Goal: Task Accomplishment & Management: Manage account settings

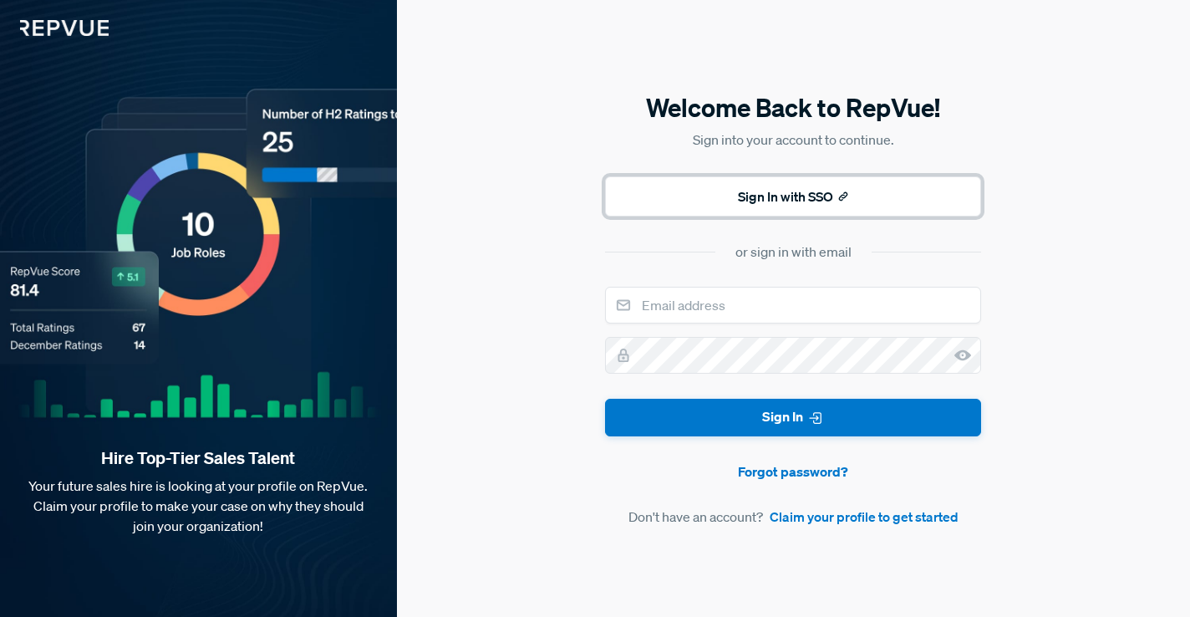
click at [742, 203] on button "Sign In with SSO" at bounding box center [793, 196] width 376 height 40
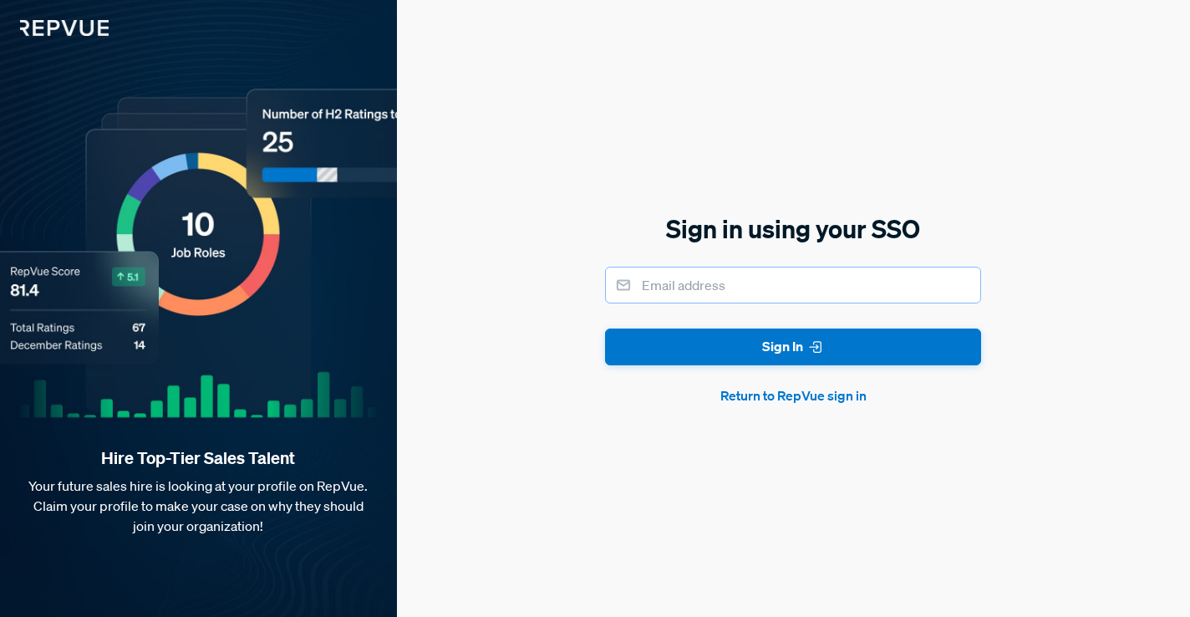
click at [719, 276] on input "email" at bounding box center [793, 285] width 376 height 37
type input "[PERSON_NAME][EMAIL_ADDRESS][PERSON_NAME][DOMAIN_NAME]"
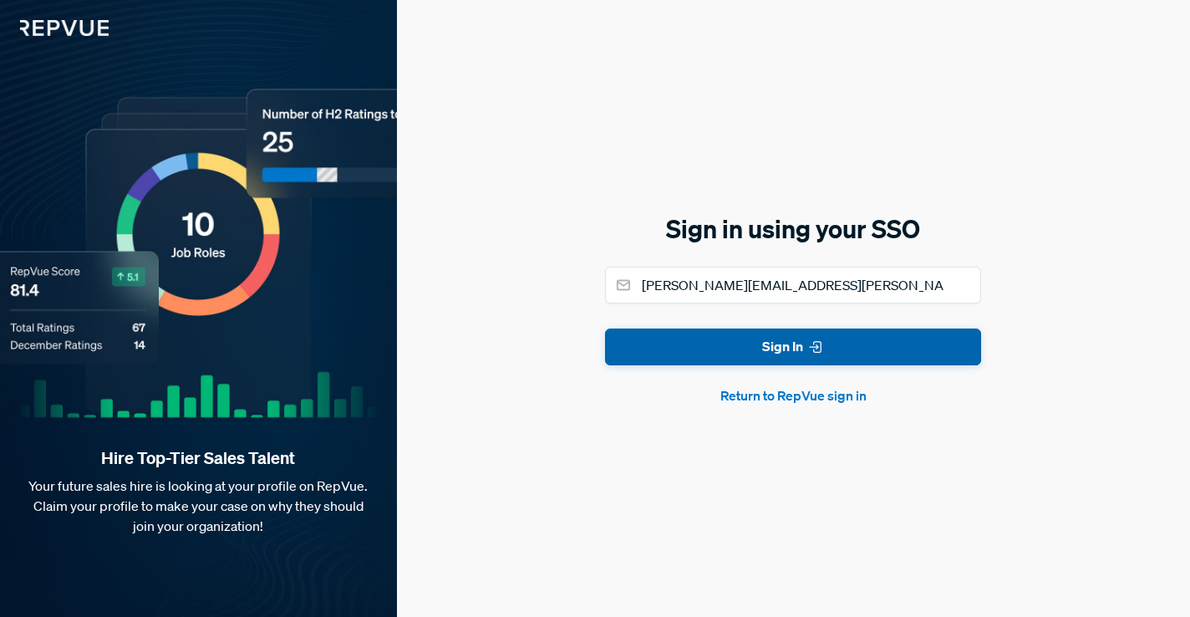
click at [730, 350] on button "Sign In" at bounding box center [793, 347] width 376 height 38
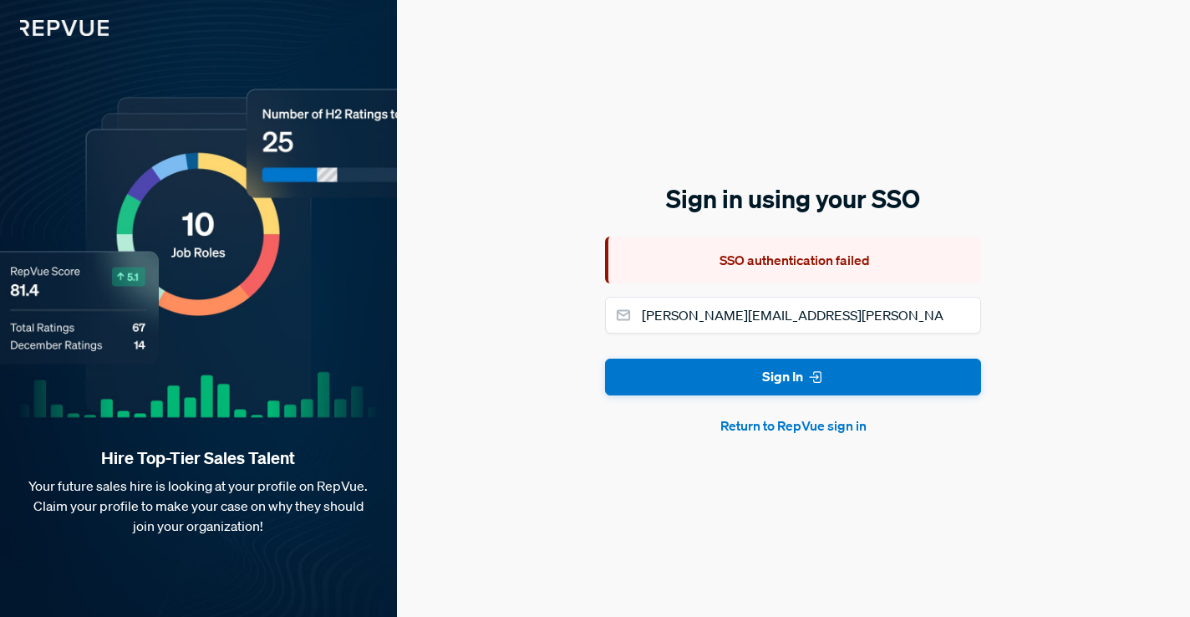
click at [770, 431] on button "Return to RepVue sign in" at bounding box center [793, 425] width 376 height 20
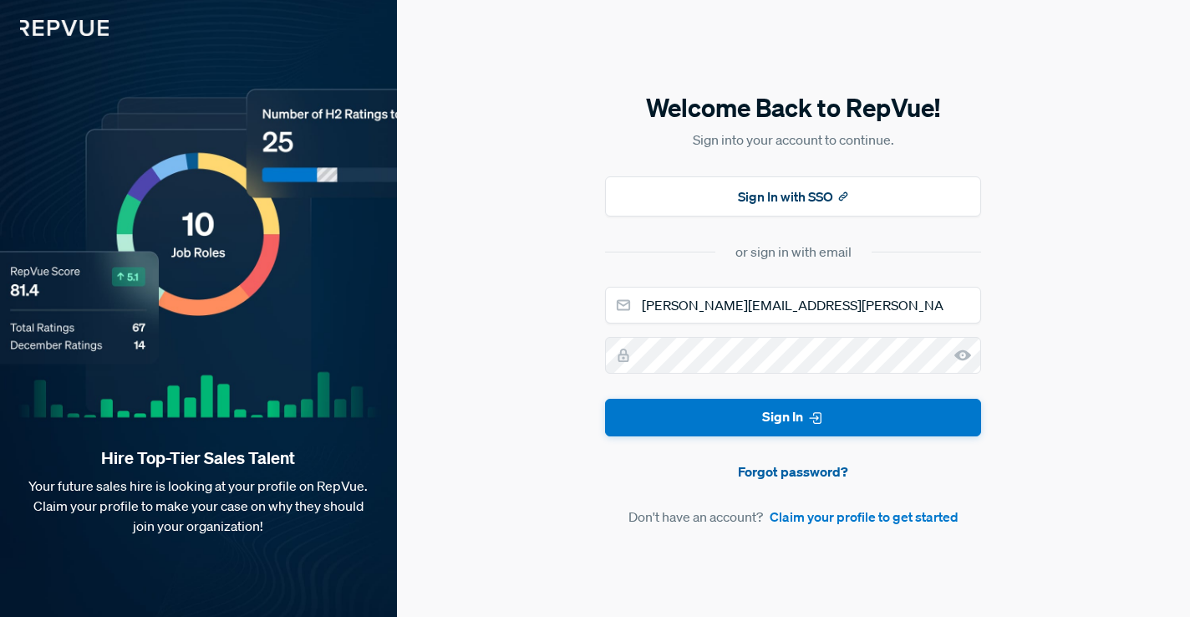
click at [806, 467] on link "Forgot password?" at bounding box center [793, 471] width 376 height 20
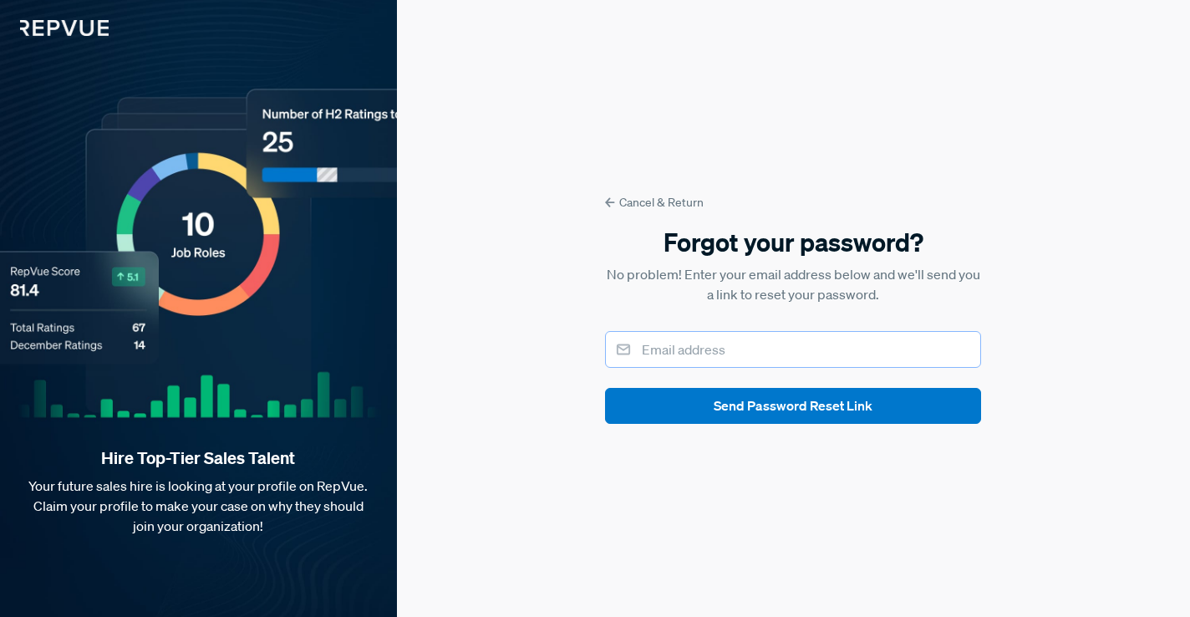
click at [748, 344] on input "email" at bounding box center [793, 349] width 376 height 37
type input "[PERSON_NAME][EMAIL_ADDRESS][PERSON_NAME][DOMAIN_NAME]"
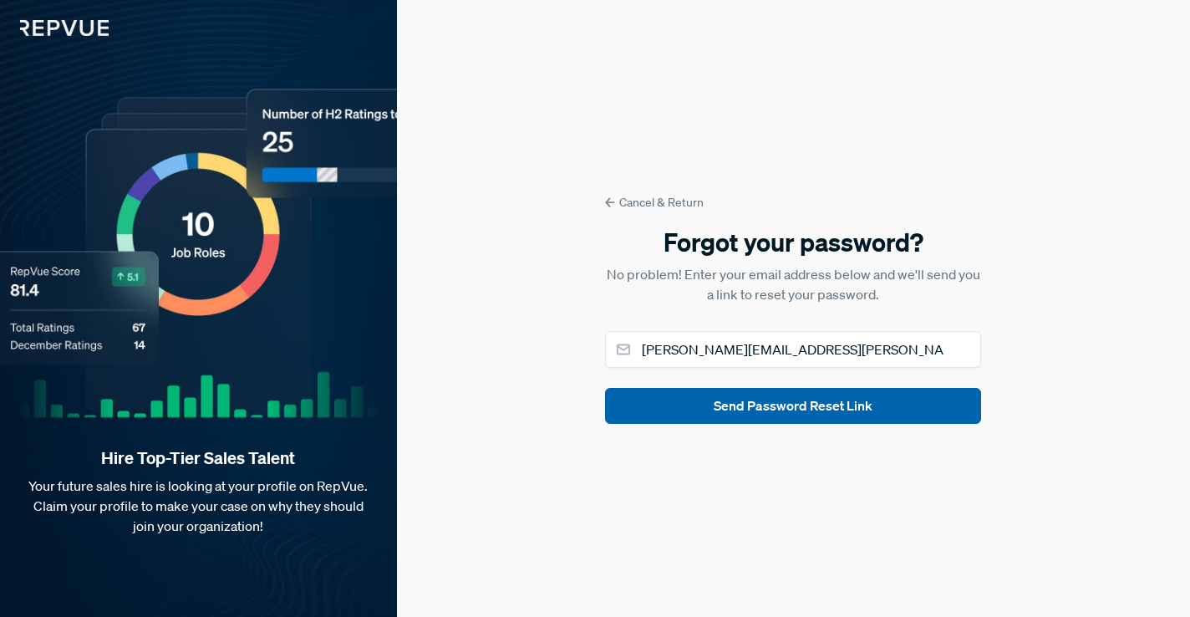
click at [736, 408] on button "Send Password Reset Link" at bounding box center [793, 406] width 376 height 36
